Goal: Unclear: Browse casually

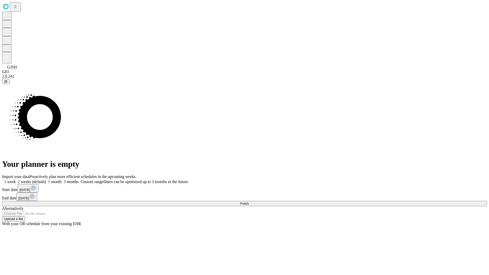
click at [248, 202] on span "Fetch" at bounding box center [244, 204] width 8 height 4
